Goal: Ask a question: Seek information or help from site administrators or community

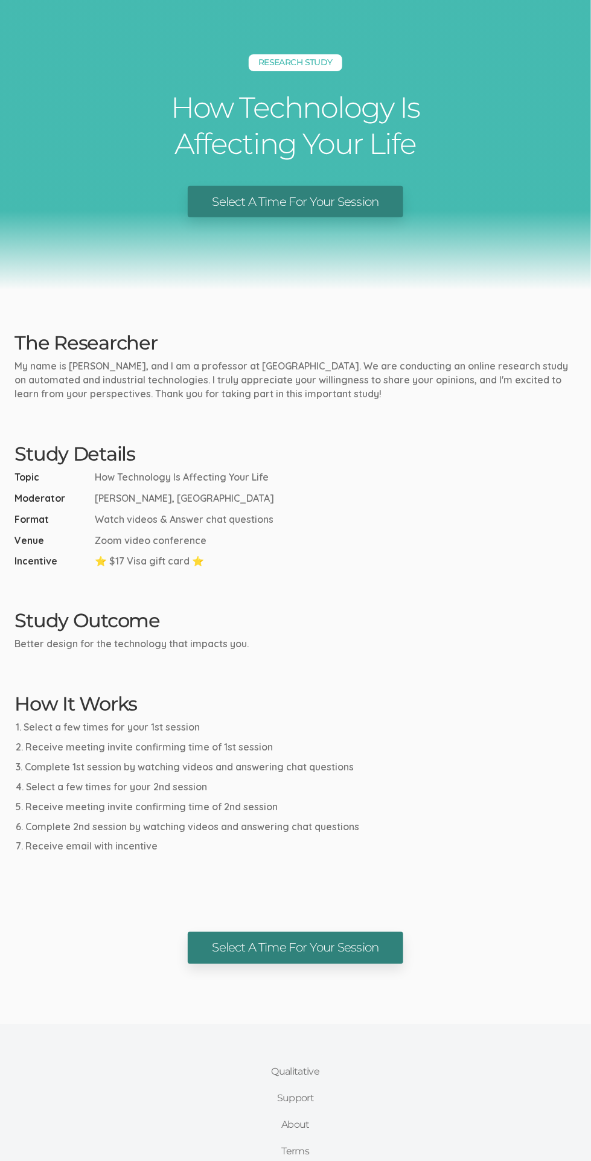
click at [334, 952] on link "Select A Time For Your Session" at bounding box center [295, 948] width 215 height 32
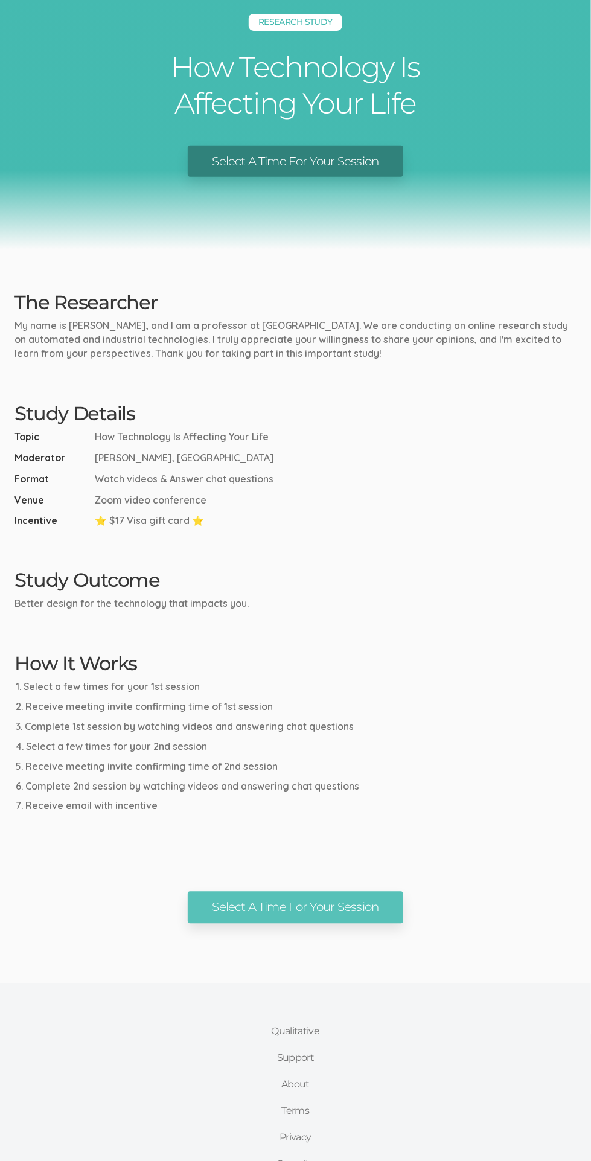
click at [293, 1026] on link "Qualitative" at bounding box center [296, 1031] width 74 height 27
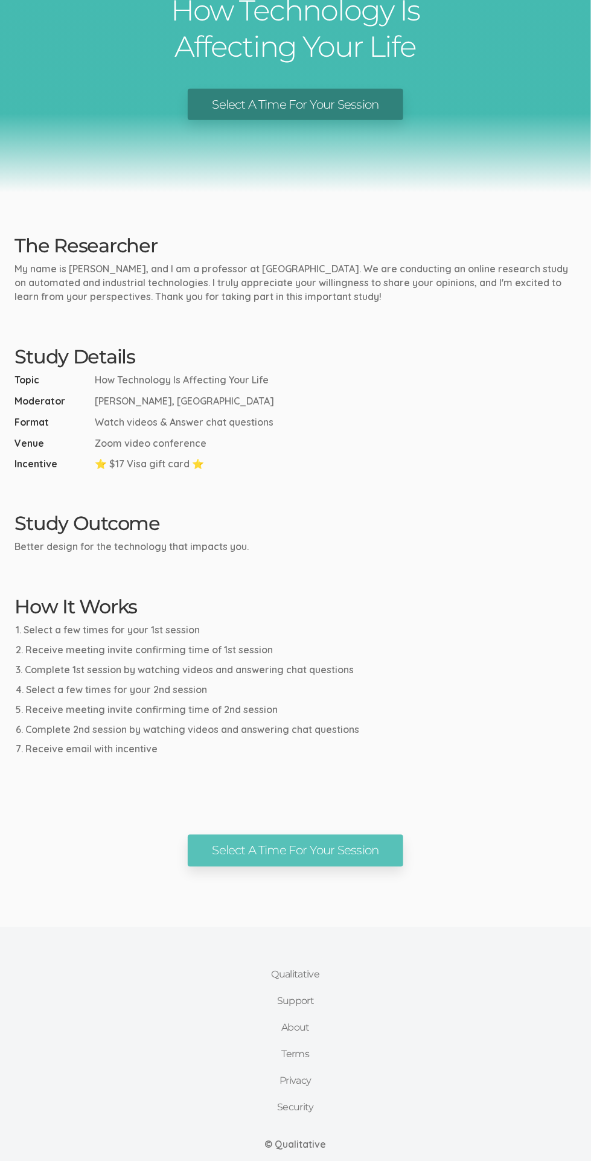
scroll to position [104, 0]
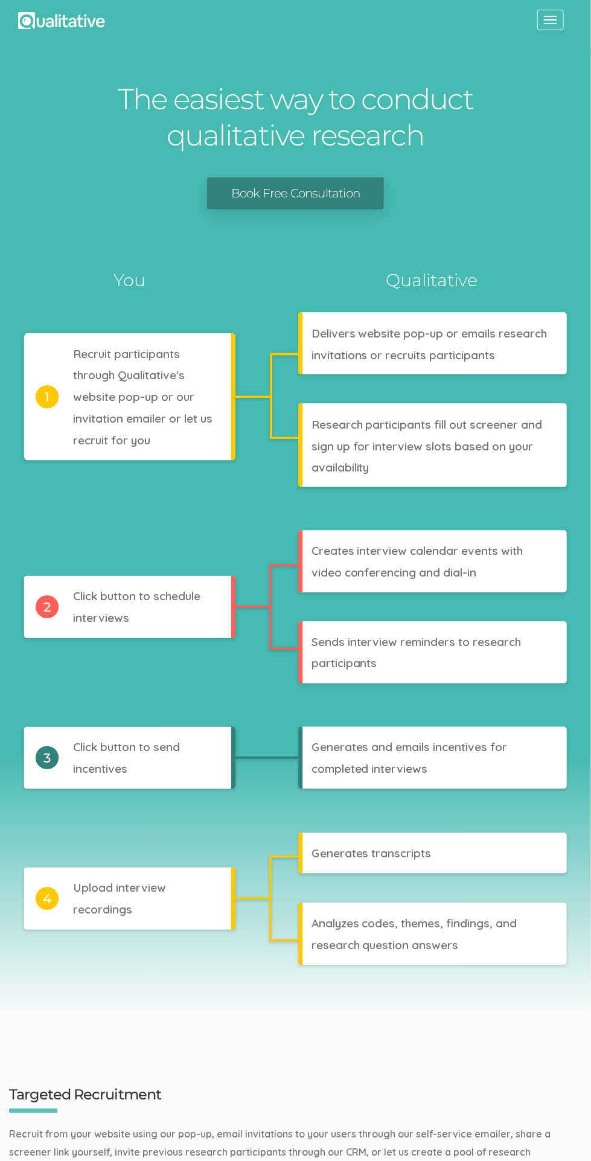
click at [563, 14] on button "Toggle navigation" at bounding box center [550, 20] width 27 height 21
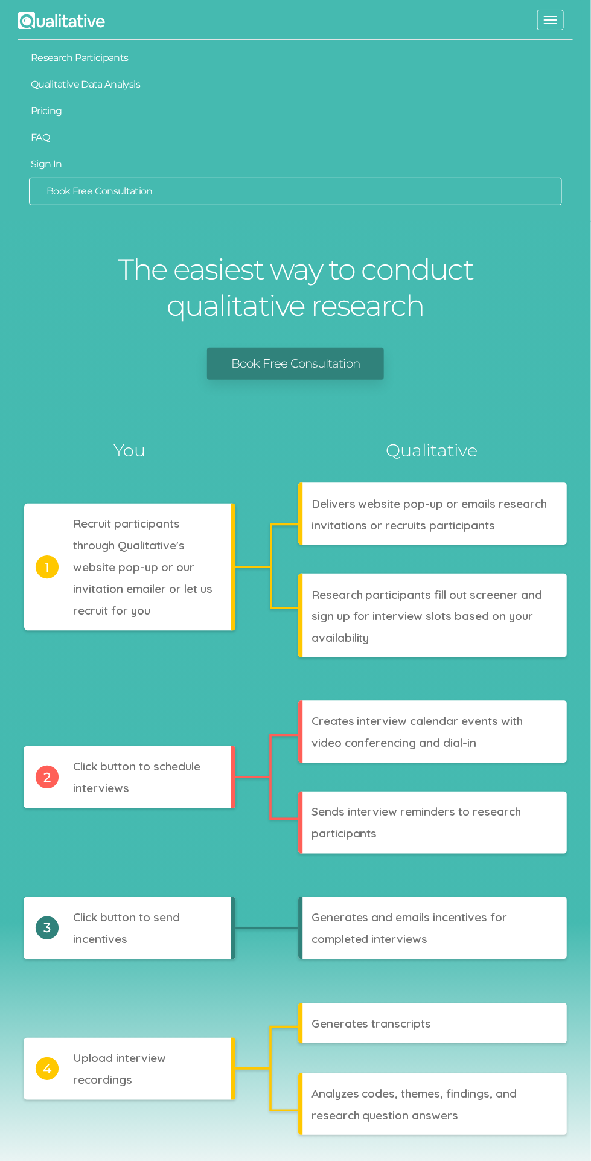
click at [45, 163] on link "Sign In" at bounding box center [295, 164] width 555 height 27
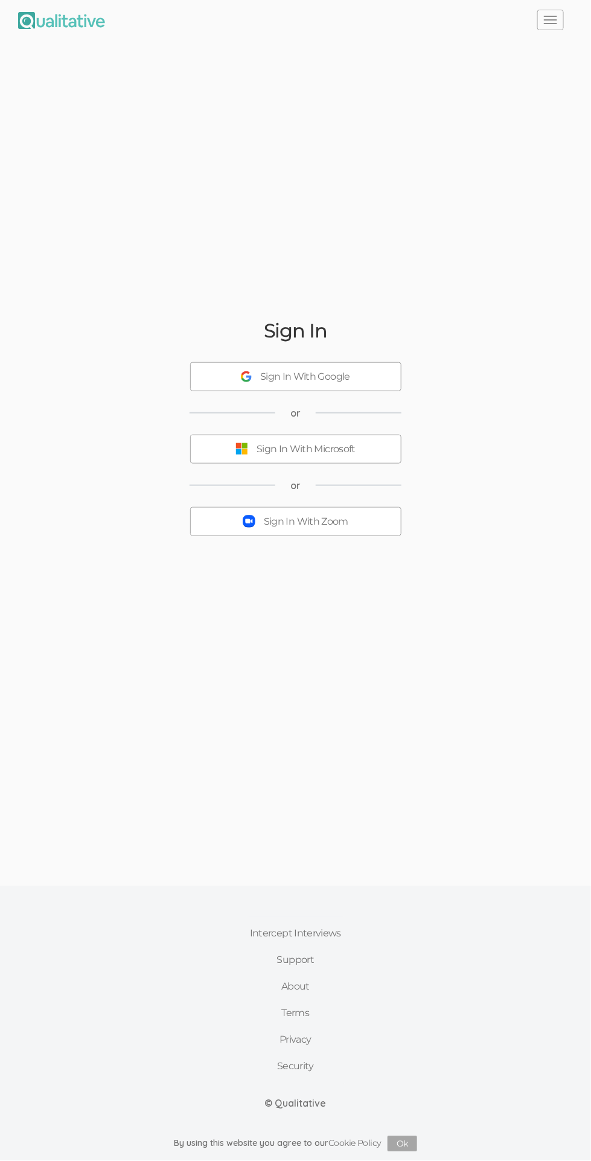
click at [342, 384] on div "Sign In With Google" at bounding box center [305, 377] width 90 height 14
click at [276, 974] on link "Support" at bounding box center [295, 960] width 117 height 27
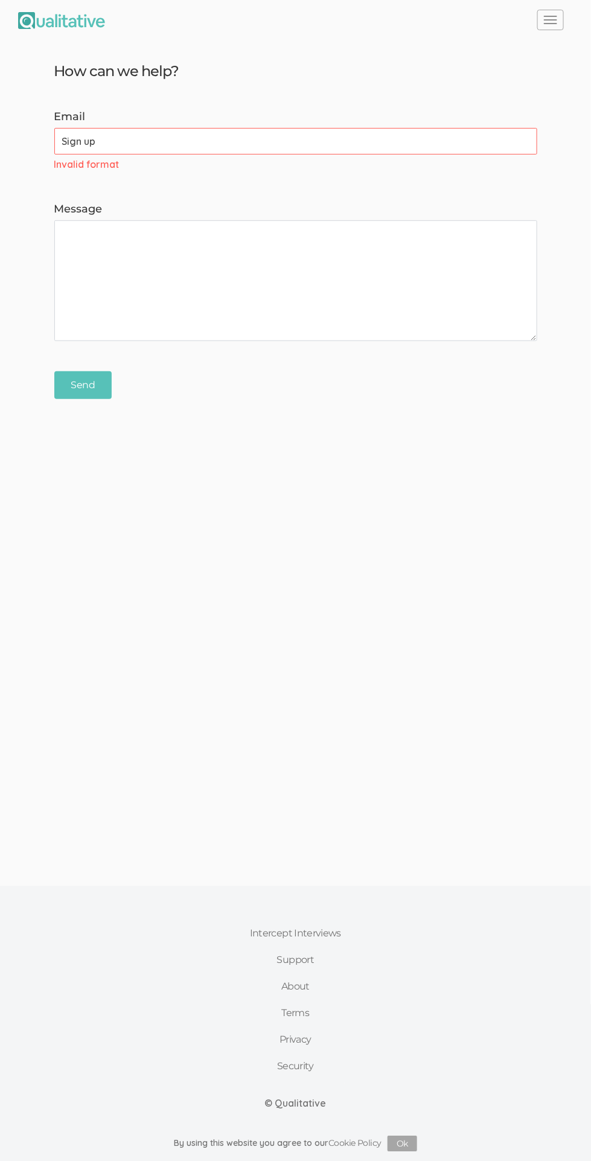
click at [420, 281] on textarea "Message" at bounding box center [295, 280] width 483 height 121
click at [276, 280] on textarea "Message" at bounding box center [295, 280] width 483 height 121
click at [315, 139] on input "Sign up" at bounding box center [295, 141] width 483 height 27
type input "S"
click at [353, 287] on textarea "Message" at bounding box center [295, 280] width 483 height 121
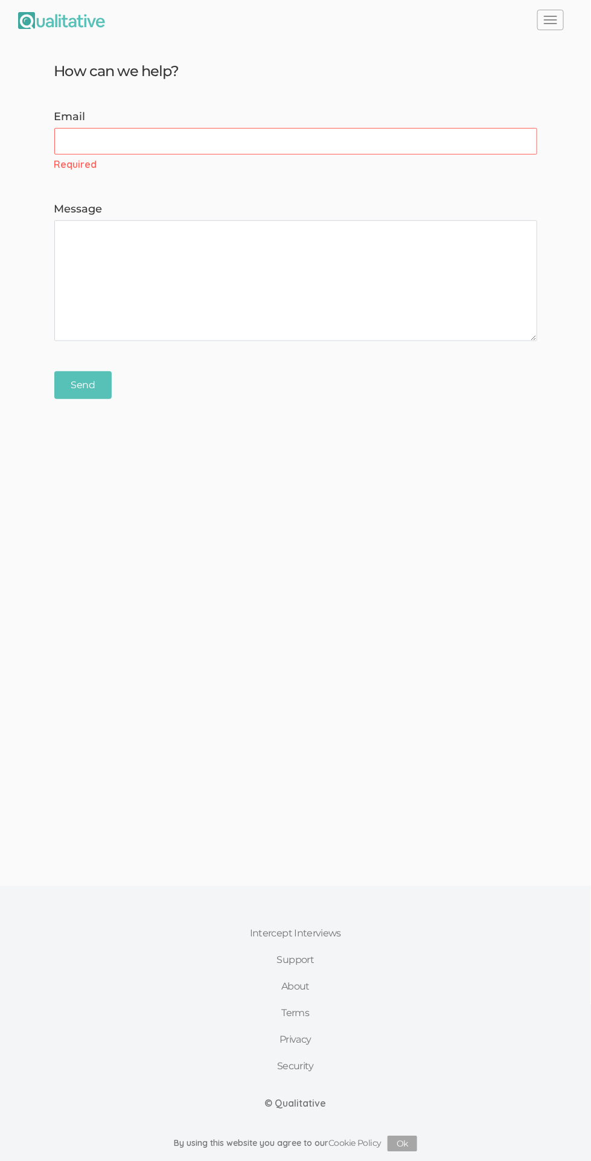
click at [436, 142] on input "Email" at bounding box center [295, 141] width 483 height 27
type input "Link"
click at [438, 291] on textarea "Message" at bounding box center [295, 280] width 483 height 121
type textarea "I am in need of a new sign up link"
click at [88, 395] on input "Send" at bounding box center [82, 385] width 57 height 28
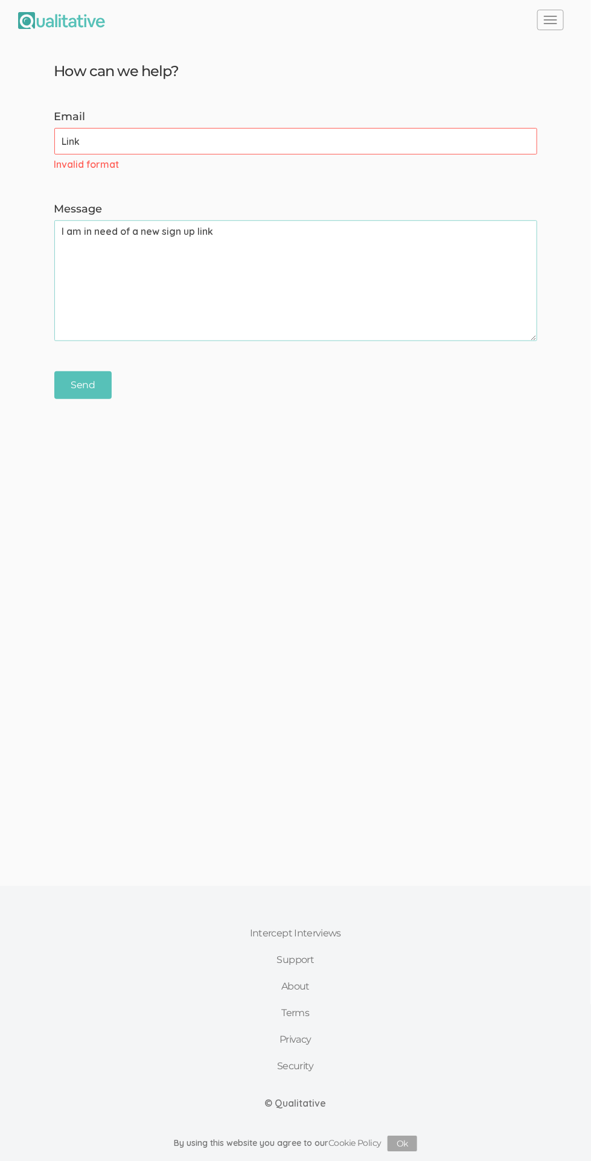
scroll to position [68, 0]
click at [330, 128] on input "Link" at bounding box center [295, 141] width 483 height 27
type input "L"
type input "S"
type input "[EMAIL_ADDRESS][DOMAIN_NAME]"
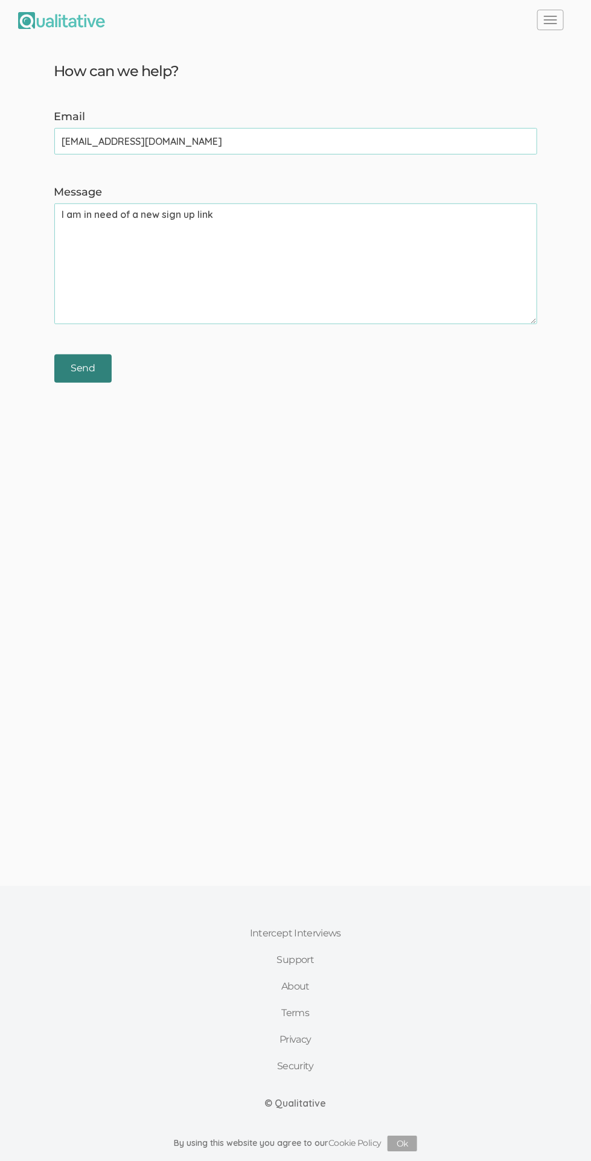
click at [68, 354] on input "Send" at bounding box center [82, 368] width 57 height 28
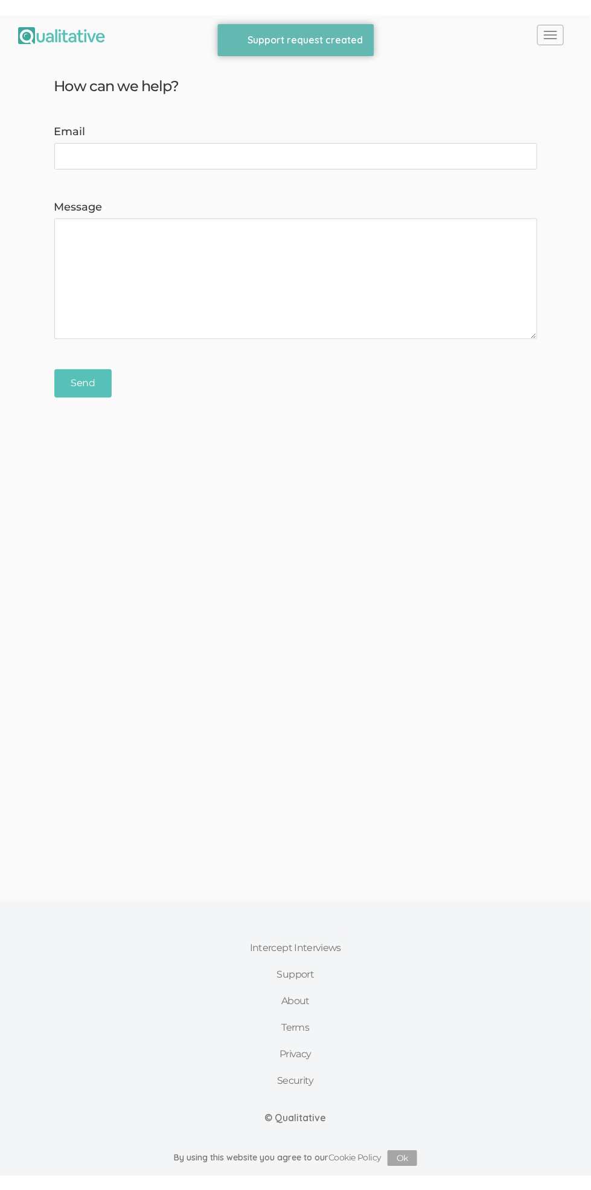
scroll to position [0, 0]
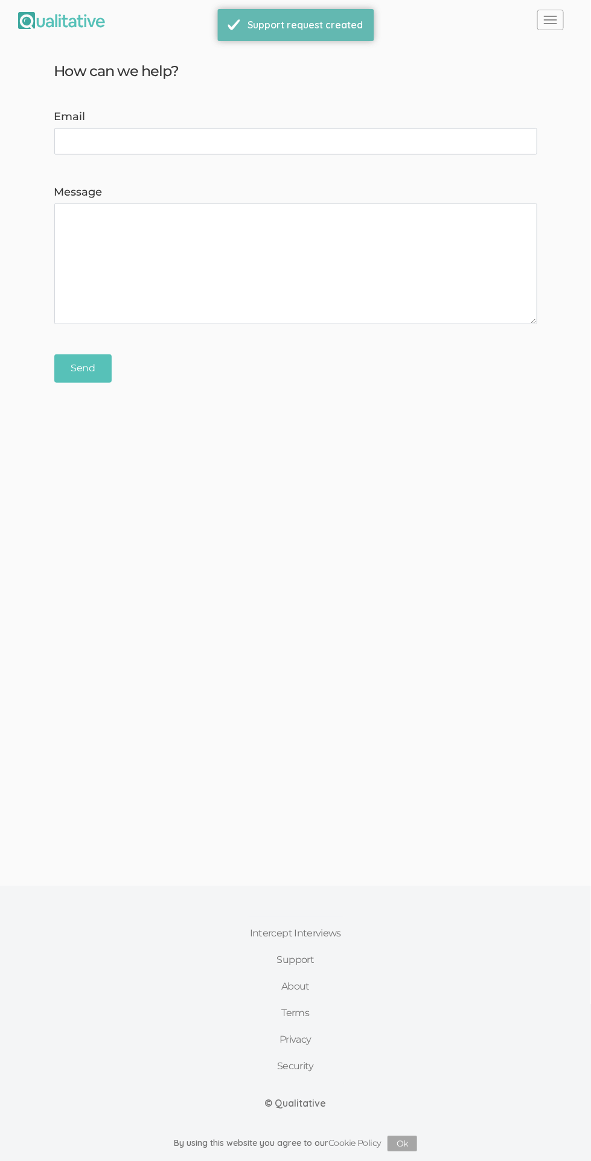
click at [551, 23] on span "button" at bounding box center [550, 23] width 13 height 1
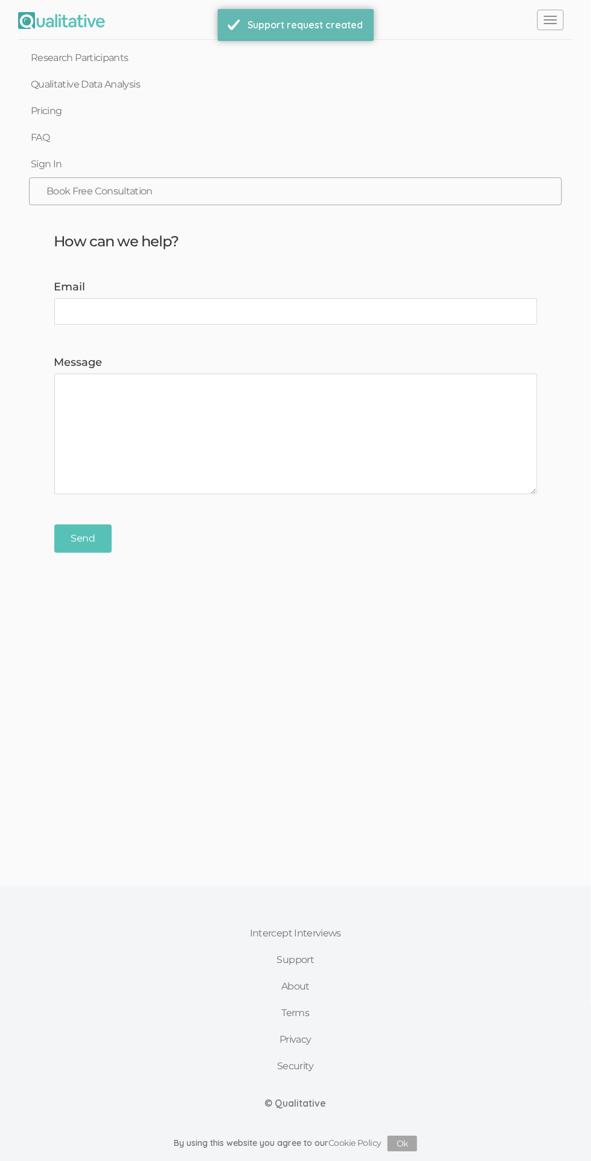
click at [53, 161] on link "Sign In" at bounding box center [295, 164] width 555 height 27
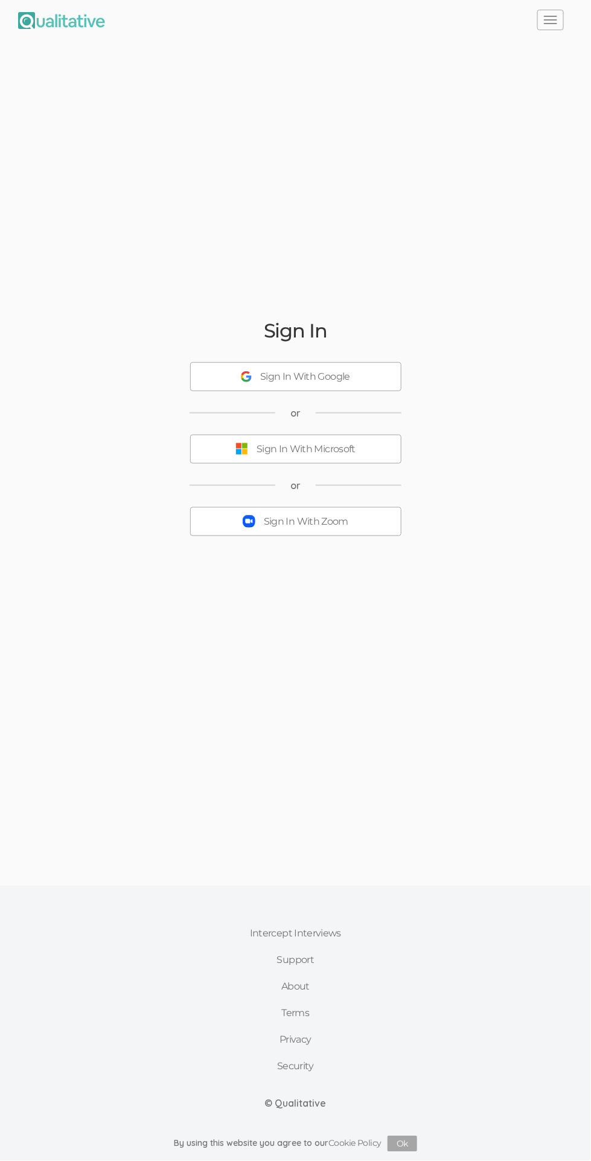
click at [340, 384] on div "Sign In With Google" at bounding box center [305, 377] width 90 height 14
click at [538, 27] on button "Toggle navigation" at bounding box center [550, 20] width 27 height 21
